Goal: Task Accomplishment & Management: Manage account settings

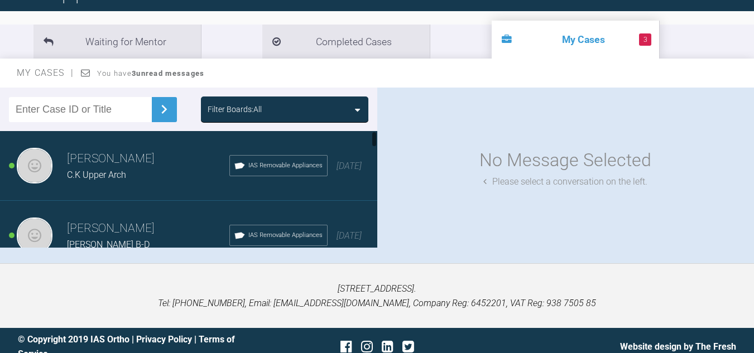
scroll to position [112, 0]
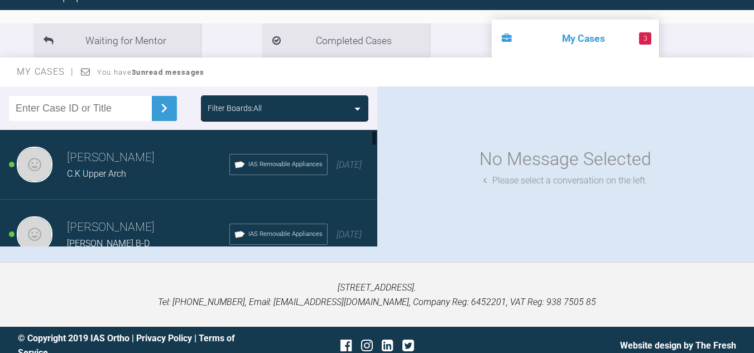
click at [137, 225] on h3 "[PERSON_NAME]" at bounding box center [148, 227] width 162 height 19
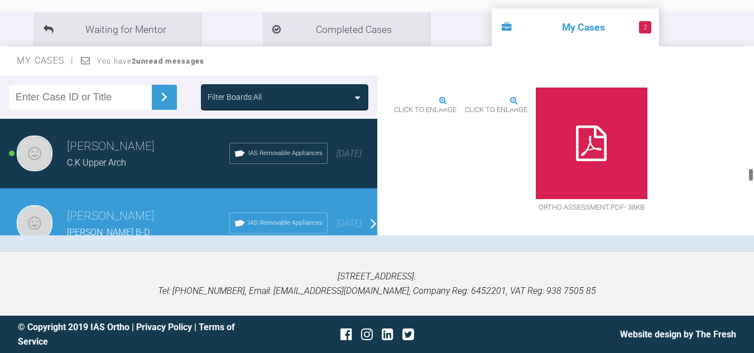
scroll to position [1060, 0]
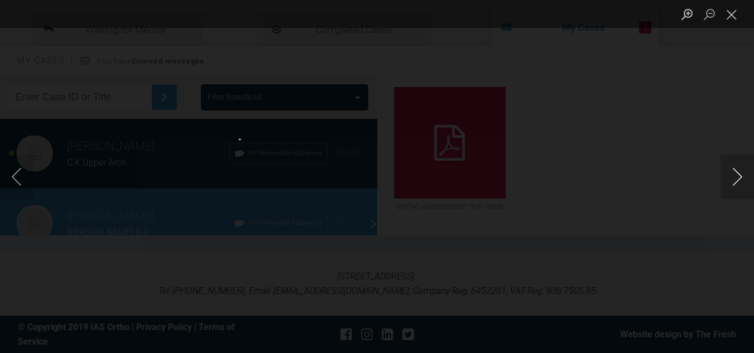
click at [743, 177] on button "Next image" at bounding box center [737, 177] width 33 height 45
click at [730, 13] on button "Close lightbox" at bounding box center [732, 14] width 22 height 20
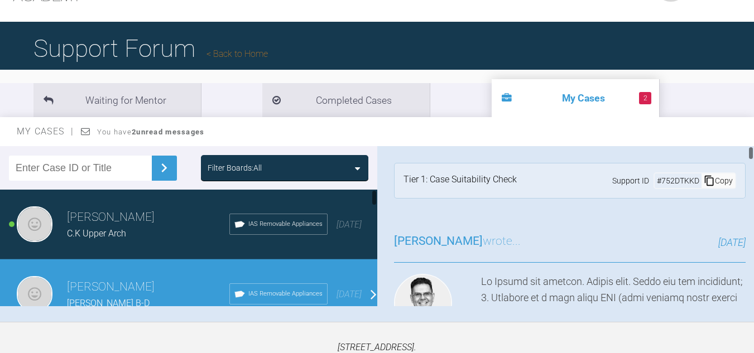
scroll to position [0, 0]
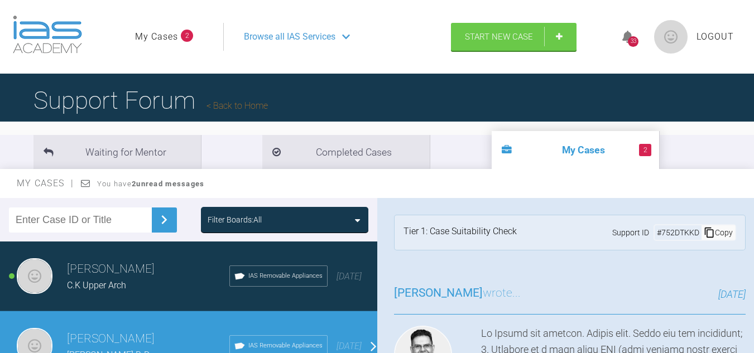
click at [712, 40] on span "Logout" at bounding box center [715, 37] width 37 height 15
